Goal: Transaction & Acquisition: Obtain resource

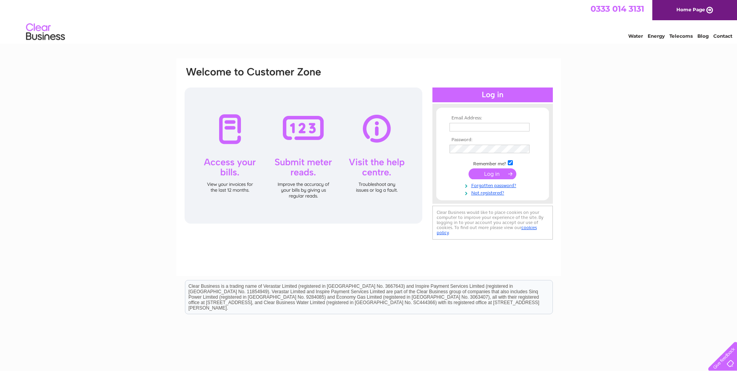
click at [504, 125] on input "text" at bounding box center [489, 127] width 80 height 9
click at [608, 84] on div "Email Address: Password:" at bounding box center [368, 233] width 737 height 350
click at [479, 122] on td at bounding box center [492, 127] width 90 height 12
click at [479, 125] on input "text" at bounding box center [489, 127] width 80 height 9
paste input "finance@mcqueensdairies.co.uk"
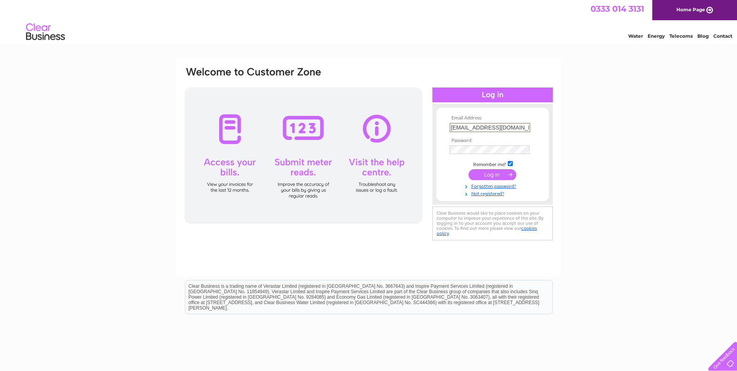
scroll to position [0, 3]
type input "finance@mcqueensdairies.co.uk"
click at [430, 244] on div "Email Address: finance@mcqueensdairies.co.uk Password:" at bounding box center [368, 167] width 385 height 218
click at [491, 174] on input "submit" at bounding box center [492, 174] width 48 height 11
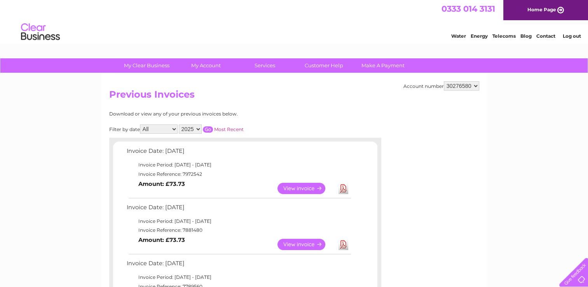
click at [193, 129] on select "2025 2024 2023" at bounding box center [190, 128] width 23 height 9
select select "2024"
click at [179, 124] on select "2025 2024 2023" at bounding box center [190, 128] width 23 height 9
click at [209, 127] on input "button" at bounding box center [208, 129] width 10 height 6
drag, startPoint x: 482, startPoint y: 84, endPoint x: 447, endPoint y: 85, distance: 34.2
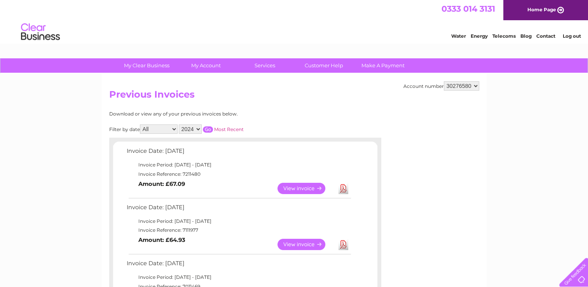
click at [447, 85] on select "1140204 30276580 30283647" at bounding box center [461, 85] width 35 height 9
select select "30283647"
click at [444, 81] on select "1140204 30276580 30283647" at bounding box center [461, 85] width 35 height 9
click at [197, 131] on select "2025 2024 2023" at bounding box center [190, 128] width 23 height 9
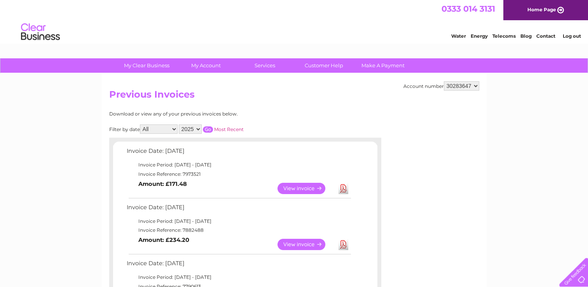
select select "2024"
click at [179, 124] on select "2025 2024 2023" at bounding box center [190, 128] width 23 height 9
click at [471, 86] on select "1140204 30276580 30283647" at bounding box center [461, 85] width 35 height 9
click at [210, 129] on input "button" at bounding box center [208, 129] width 10 height 6
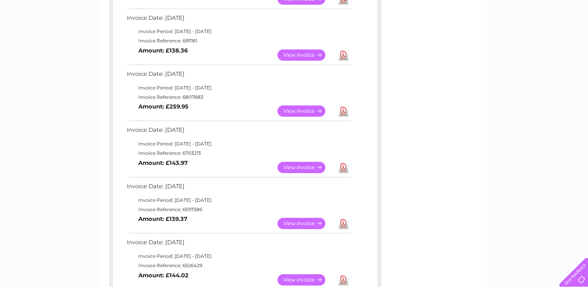
scroll to position [350, 0]
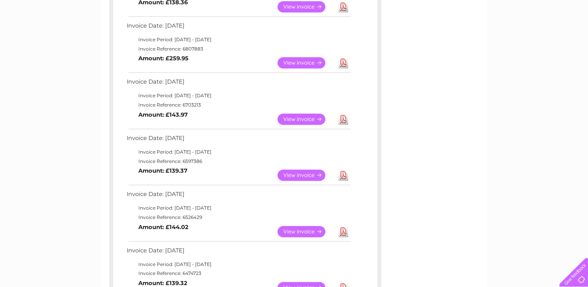
click at [345, 120] on link "Download" at bounding box center [343, 118] width 10 height 11
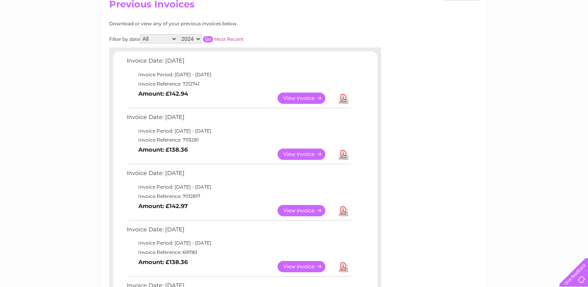
scroll to position [0, 0]
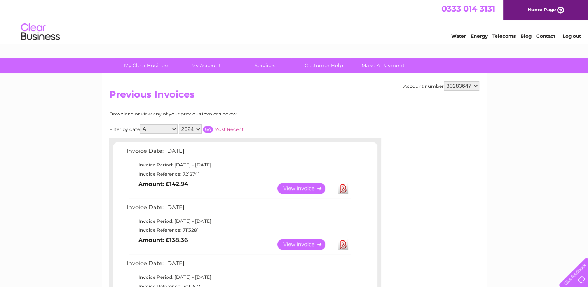
click at [460, 83] on select "1140204 30276580 30283647" at bounding box center [461, 85] width 35 height 9
click at [460, 87] on select "1140204 30276580 30283647" at bounding box center [461, 85] width 35 height 9
select select "1140204"
click at [444, 81] on select "1140204 30276580 30283647" at bounding box center [461, 85] width 35 height 9
click at [299, 187] on link "View" at bounding box center [305, 188] width 57 height 11
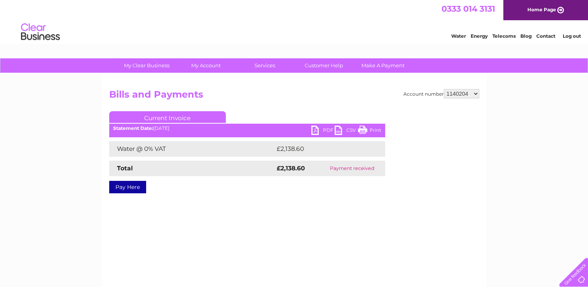
click at [313, 131] on link "PDF" at bounding box center [322, 130] width 23 height 11
